Goal: Information Seeking & Learning: Check status

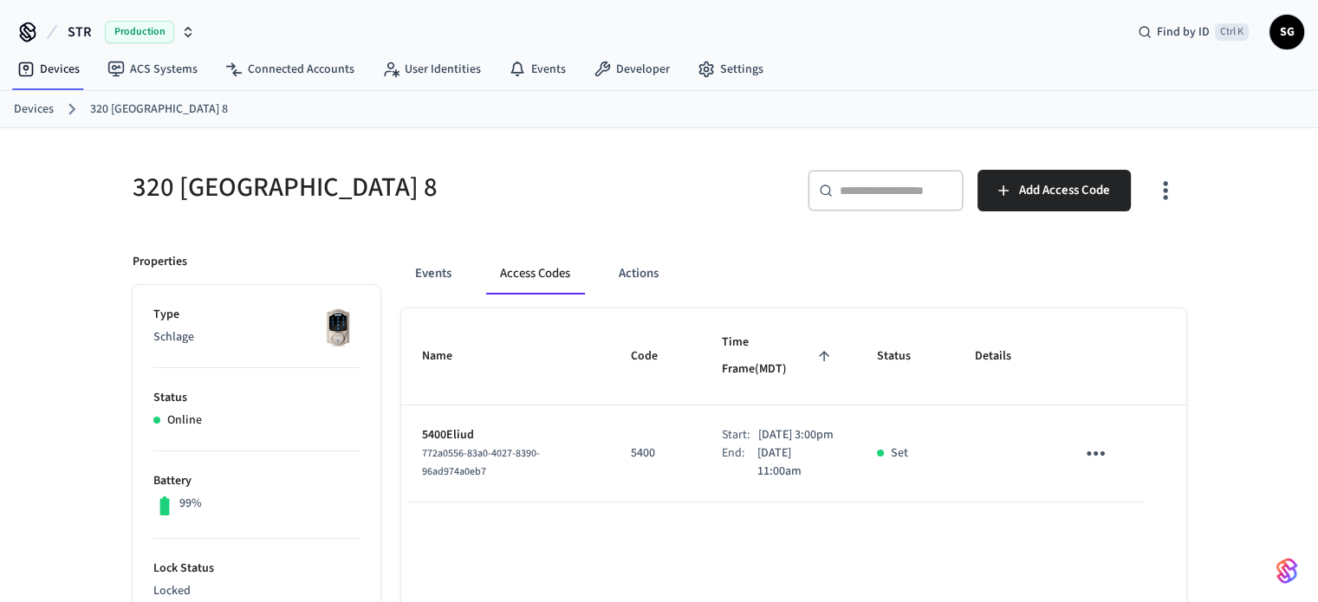
click at [32, 110] on link "Devices" at bounding box center [34, 110] width 40 height 18
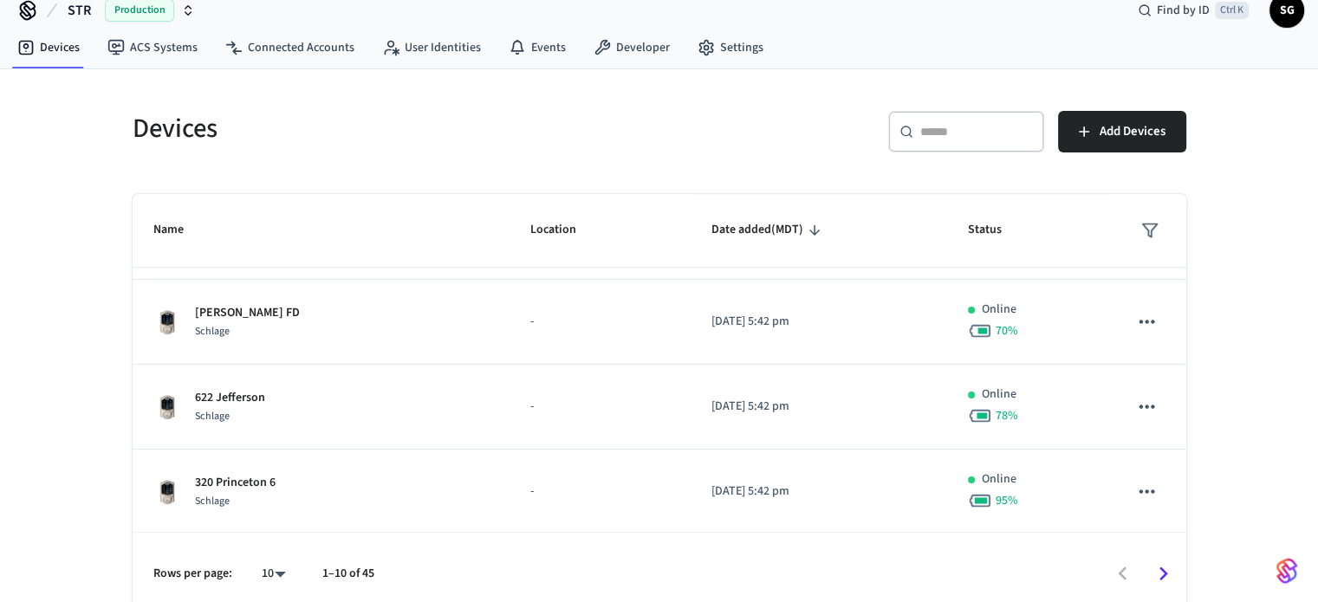
scroll to position [35, 0]
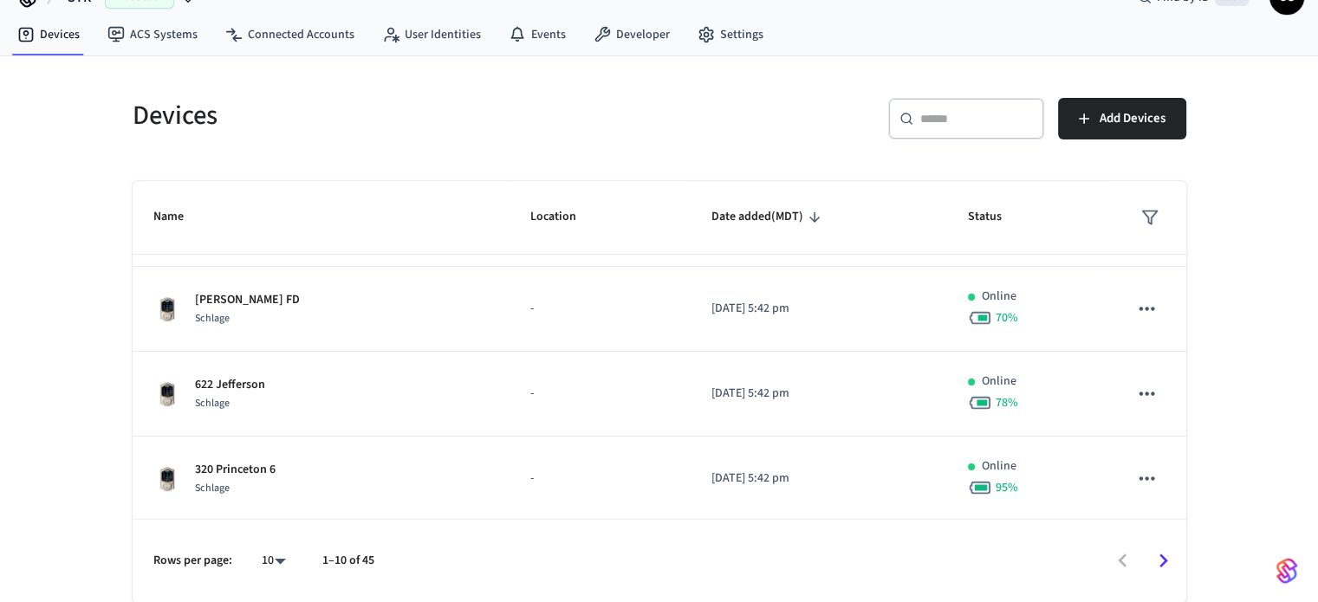
click at [281, 557] on body "STR Production Find by ID Ctrl K SG Devices ACS Systems Connected Accounts User…" at bounding box center [659, 284] width 1318 height 638
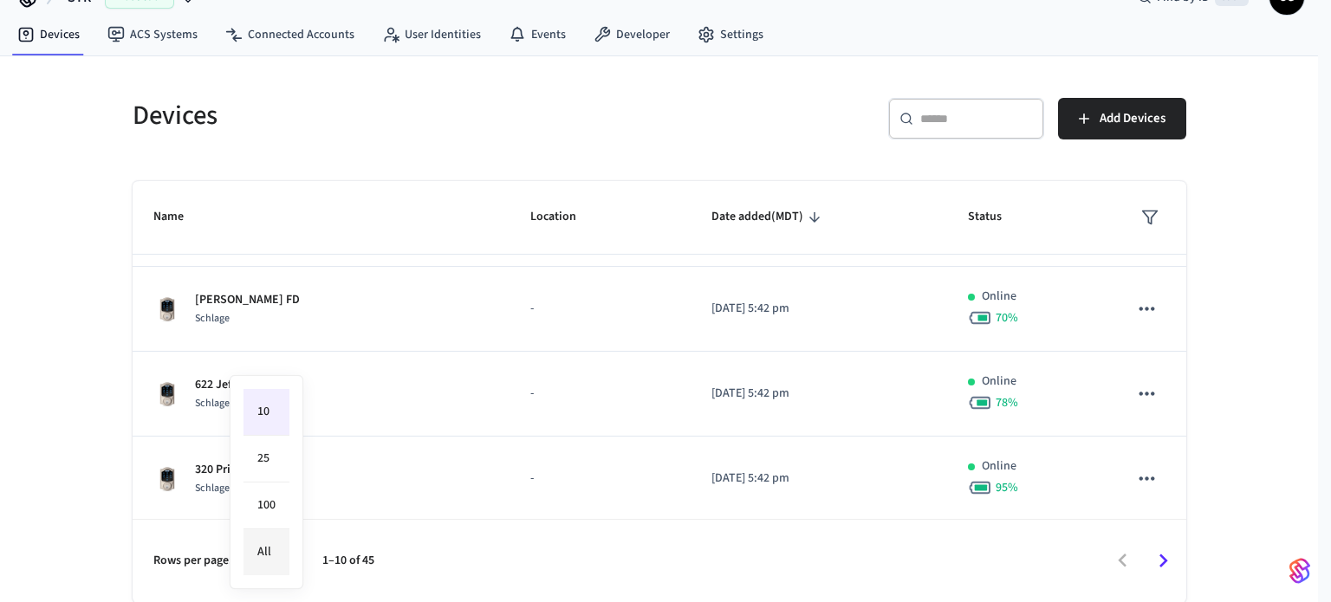
click at [266, 558] on li "All" at bounding box center [267, 553] width 46 height 46
type input "**"
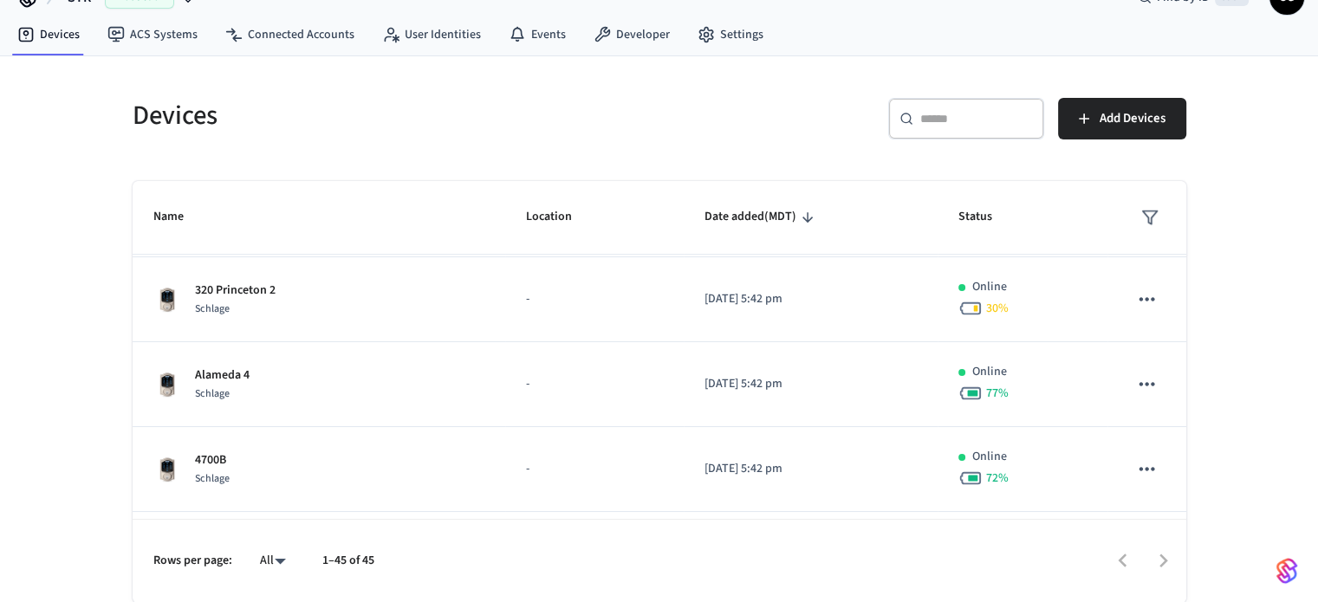
scroll to position [1102, 0]
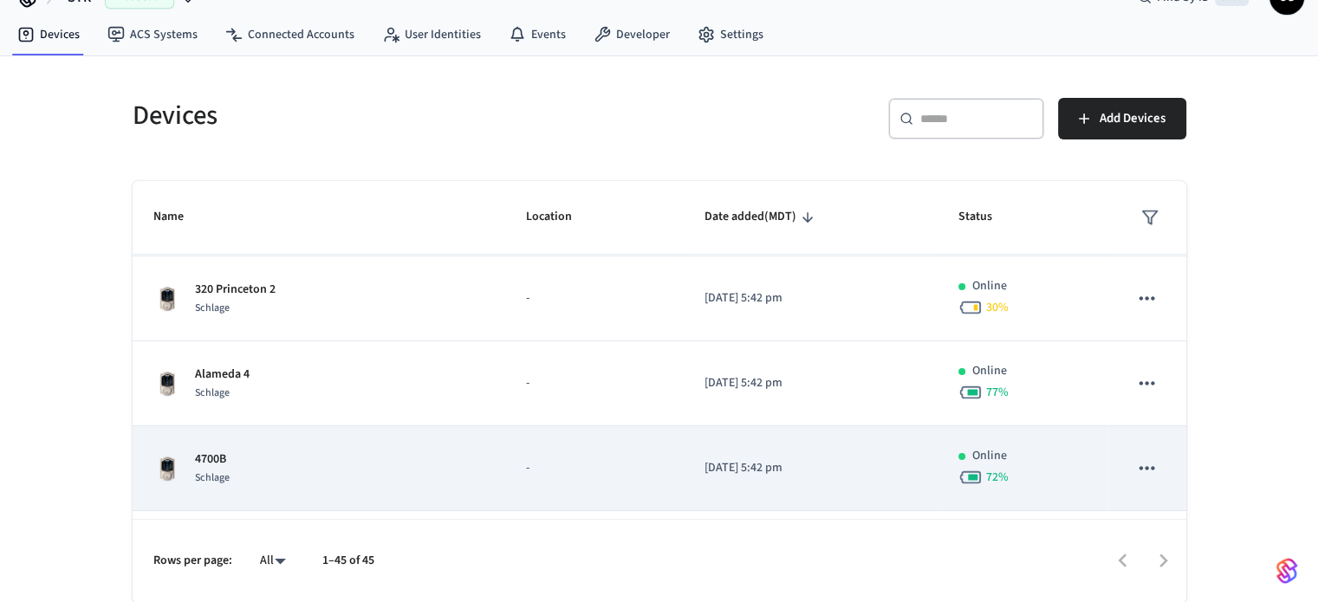
click at [213, 461] on p "4700B" at bounding box center [212, 460] width 35 height 18
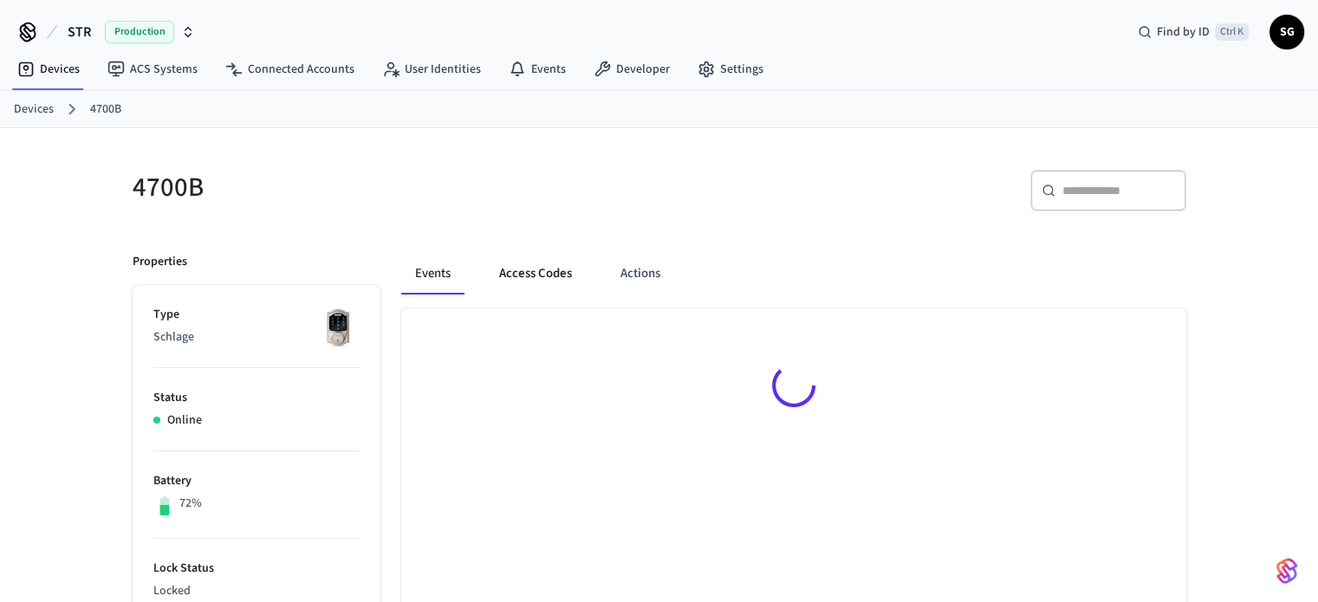
click at [544, 270] on button "Access Codes" at bounding box center [535, 274] width 101 height 42
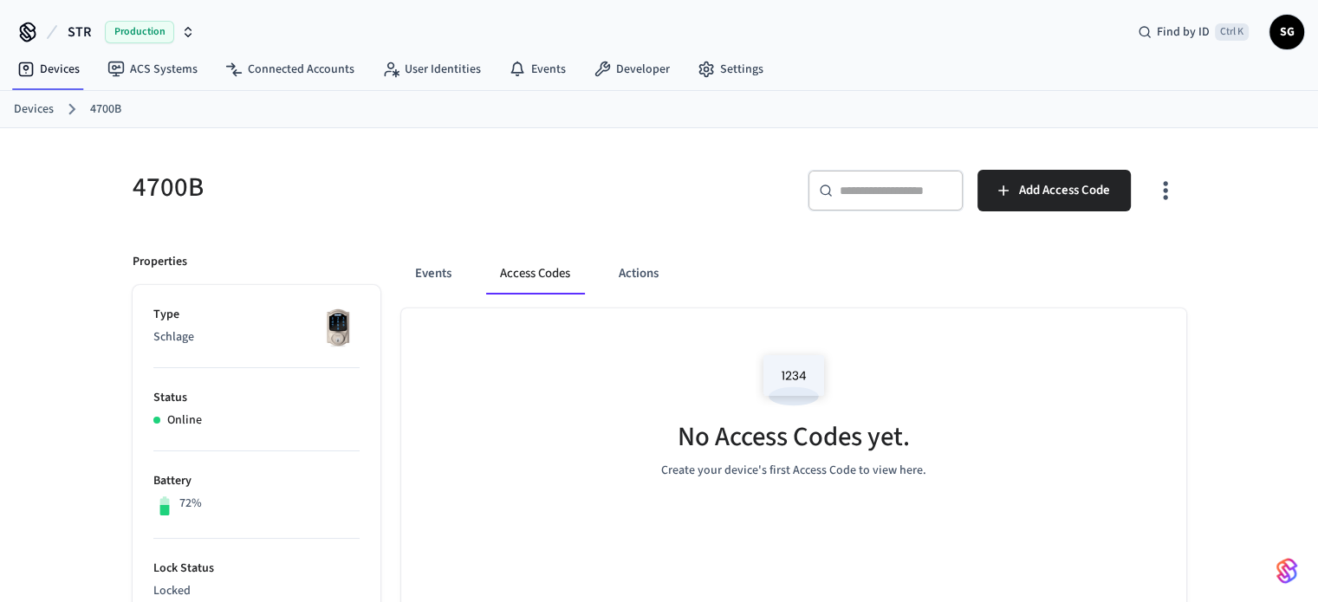
click at [536, 272] on button "Access Codes" at bounding box center [535, 274] width 98 height 42
click at [433, 280] on button "Events" at bounding box center [433, 274] width 64 height 42
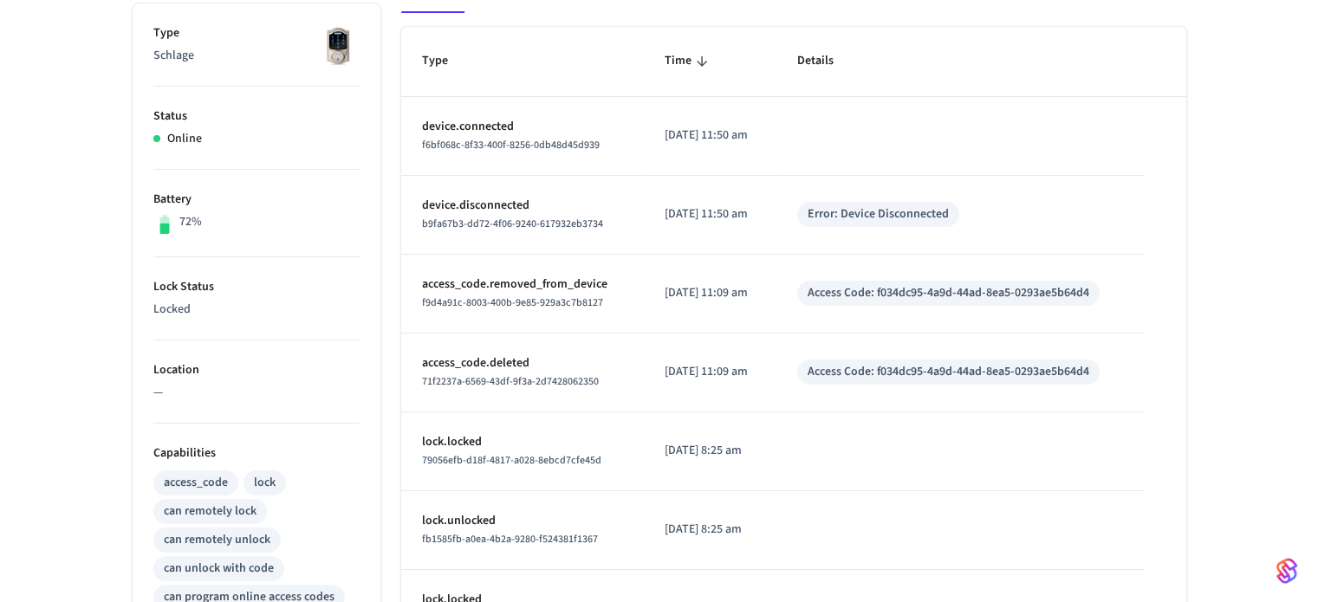
scroll to position [87, 0]
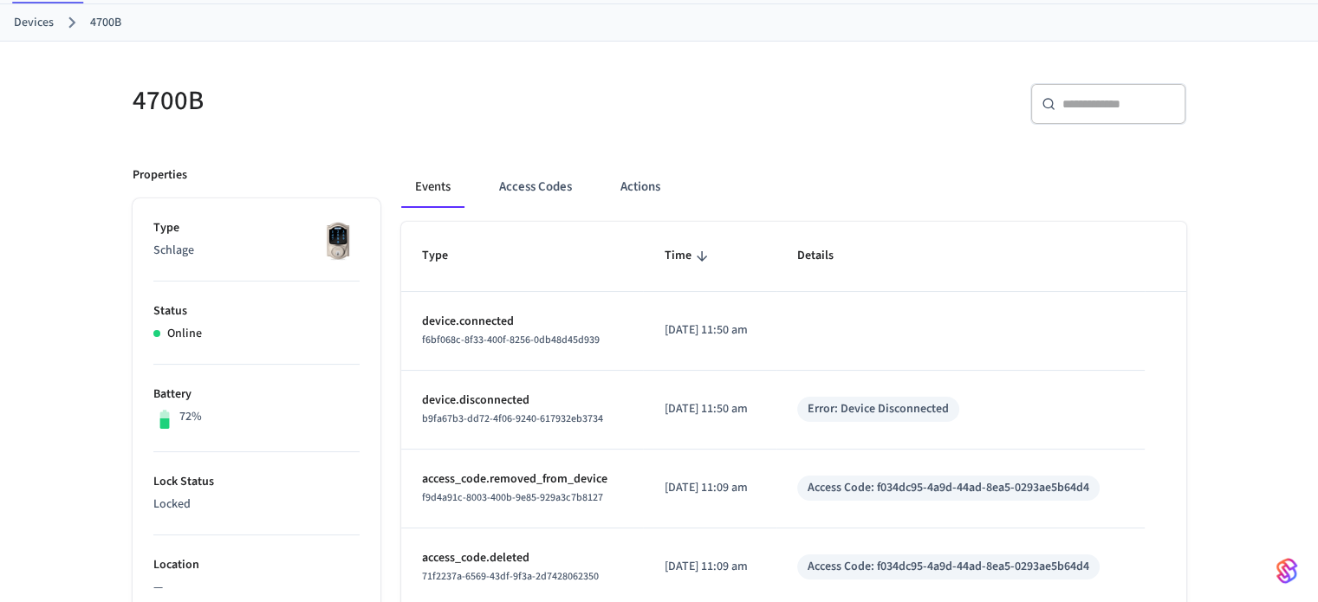
click at [30, 20] on link "Devices" at bounding box center [34, 23] width 40 height 18
